Goal: Register for event/course

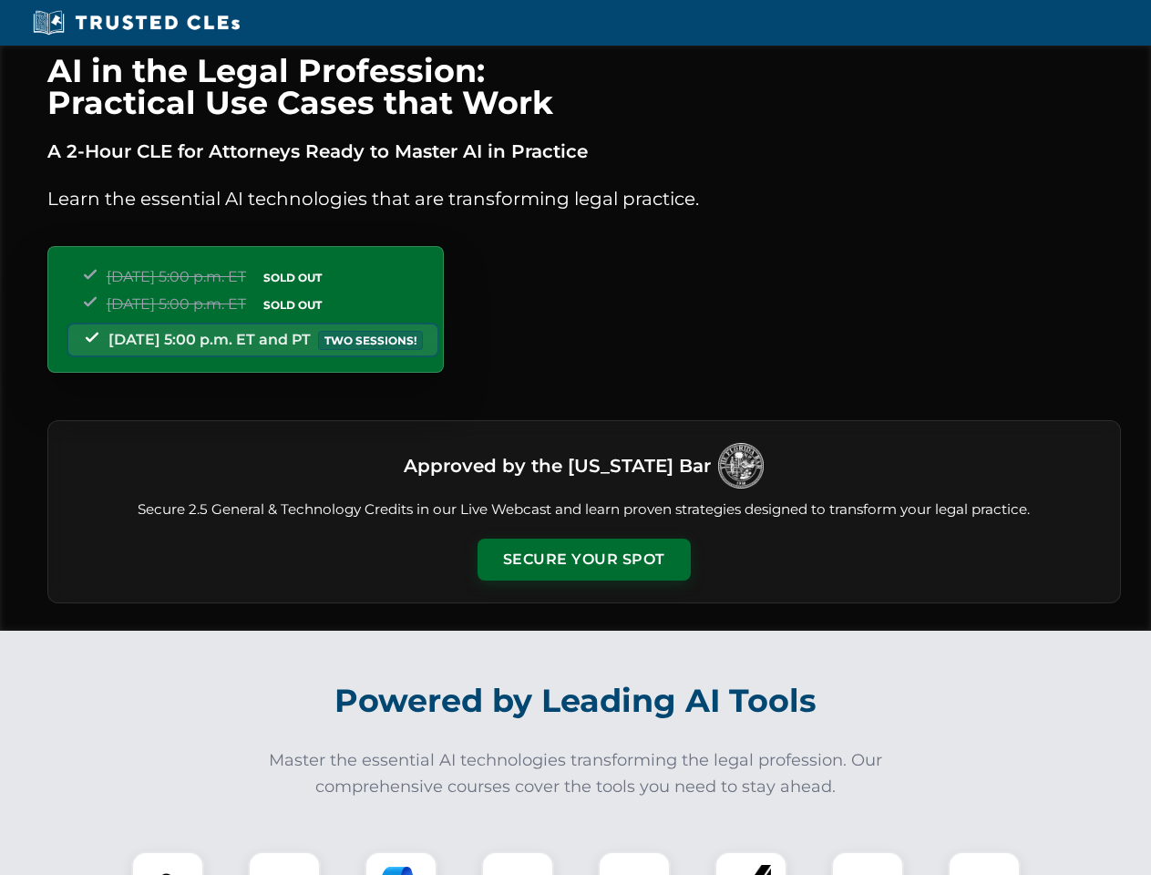
click at [583, 560] on button "Secure Your Spot" at bounding box center [584, 560] width 213 height 42
click at [168, 863] on img at bounding box center [167, 887] width 53 height 53
click at [284, 863] on div at bounding box center [284, 887] width 73 height 73
click at [401, 863] on div at bounding box center [401, 887] width 73 height 73
click at [518, 863] on img at bounding box center [517, 887] width 51 height 51
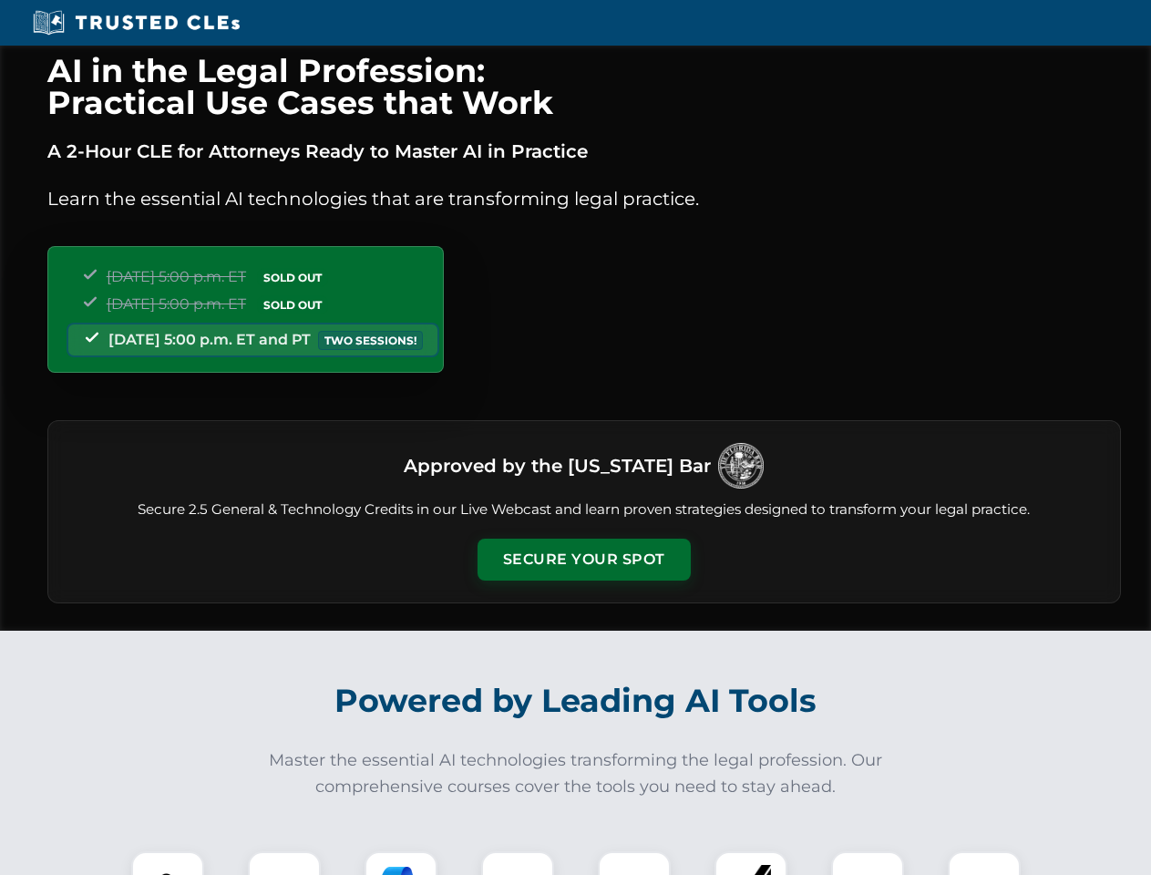
click at [634, 863] on div at bounding box center [634, 887] width 73 height 73
